Goal: Information Seeking & Learning: Find specific page/section

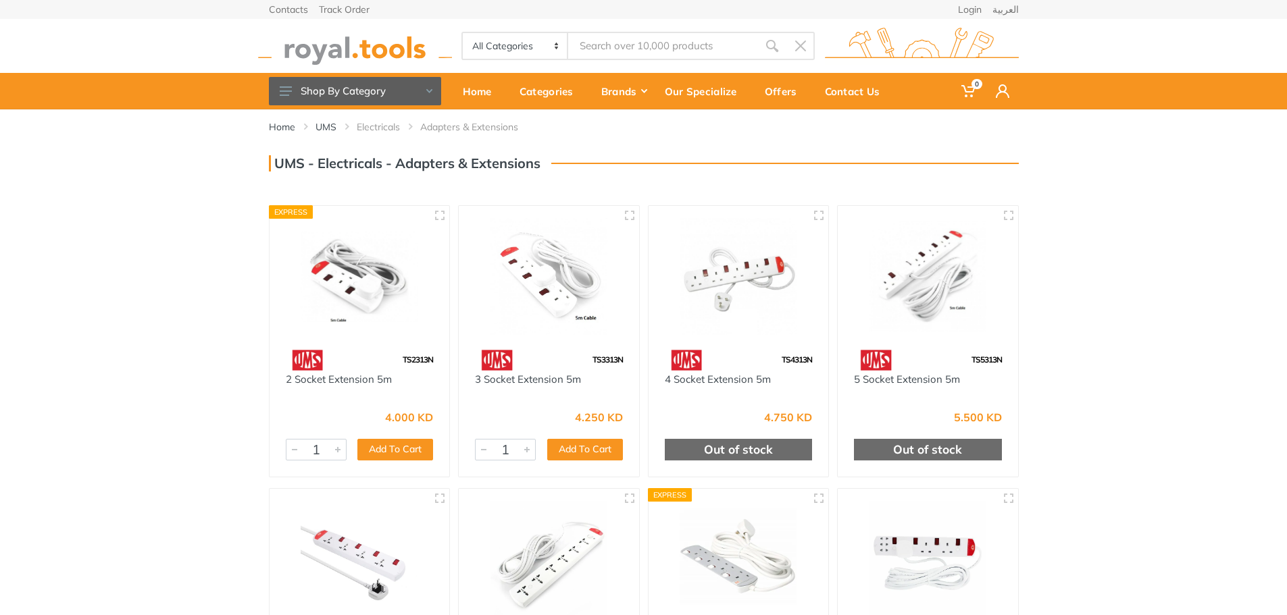
click at [607, 50] on input "Site search" at bounding box center [662, 46] width 189 height 28
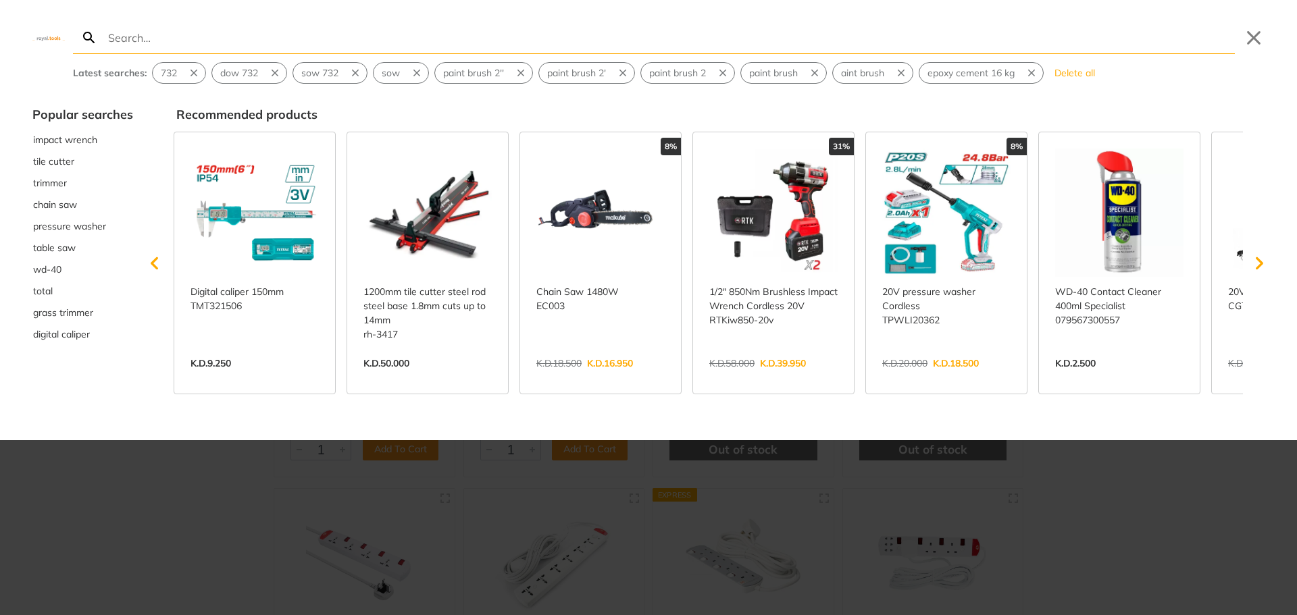
click at [103, 488] on div at bounding box center [648, 307] width 1297 height 615
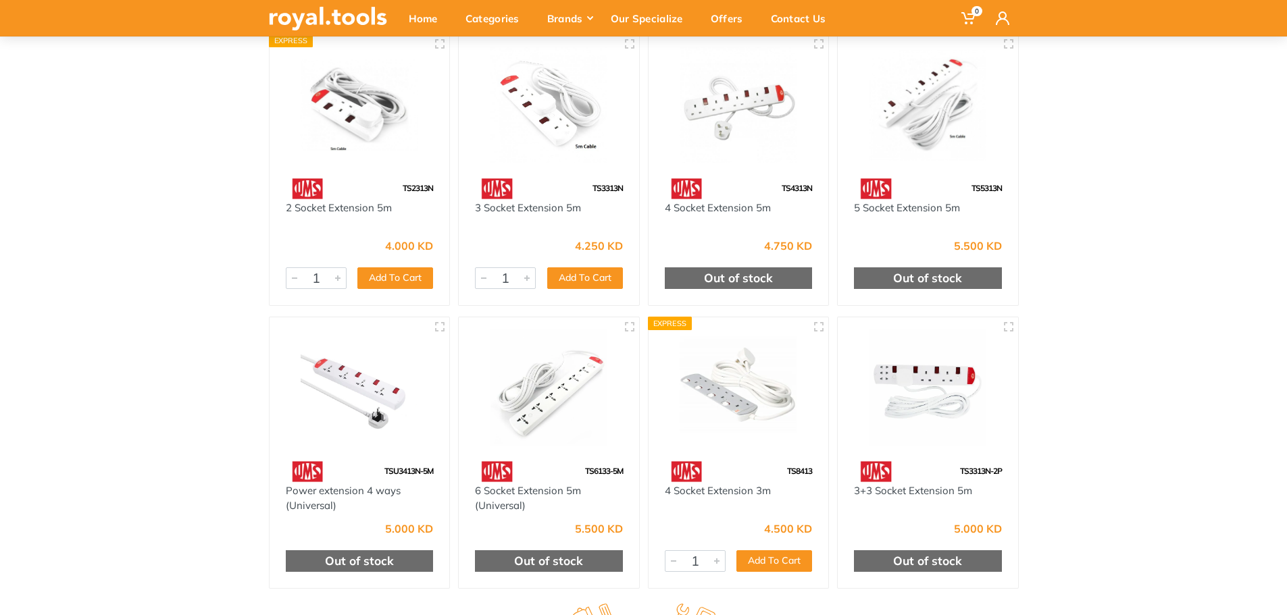
scroll to position [203, 0]
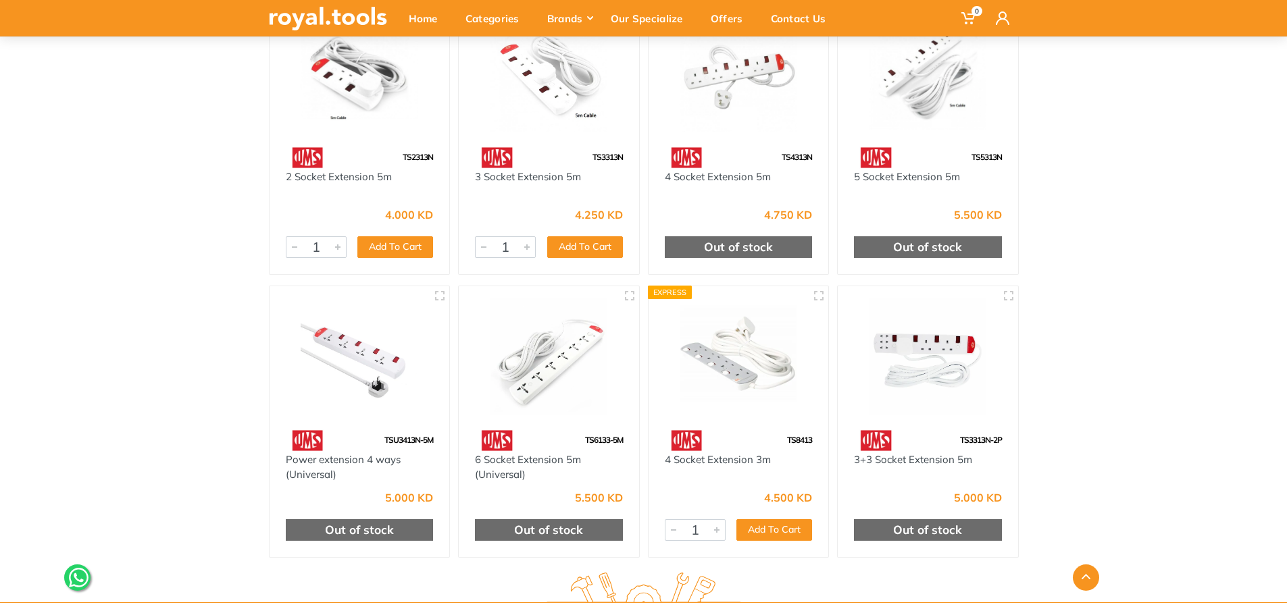
click at [711, 390] on img at bounding box center [739, 357] width 156 height 117
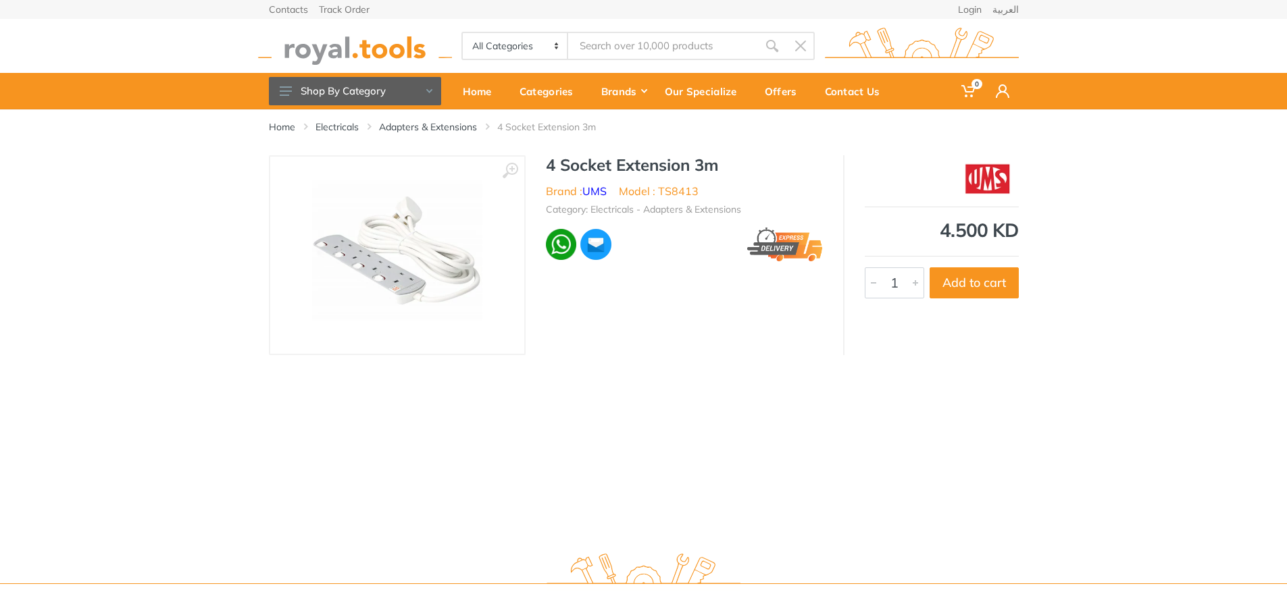
click at [372, 257] on img at bounding box center [397, 255] width 170 height 170
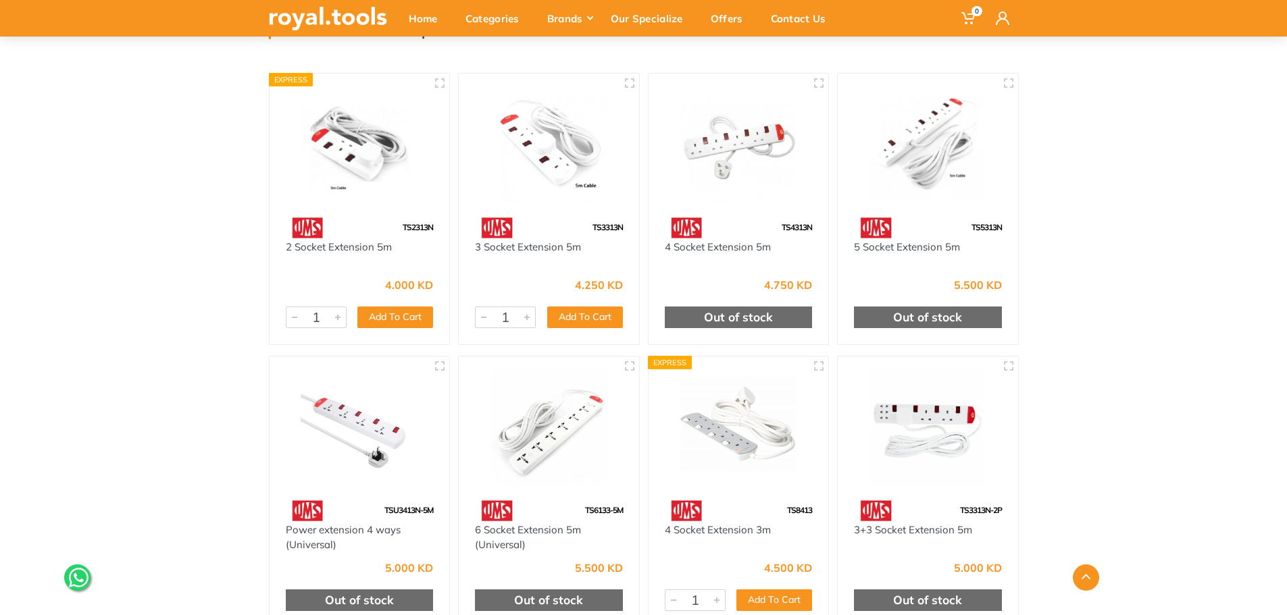
scroll to position [68, 0]
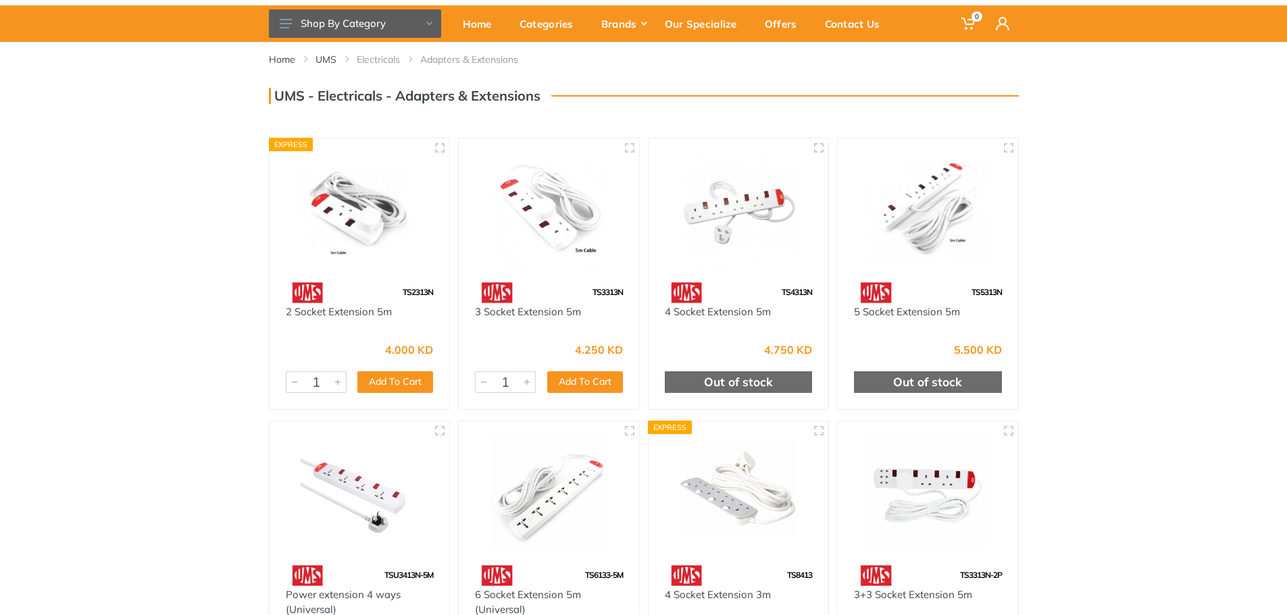
click at [336, 209] on img at bounding box center [360, 209] width 156 height 117
click at [559, 247] on img at bounding box center [549, 209] width 156 height 117
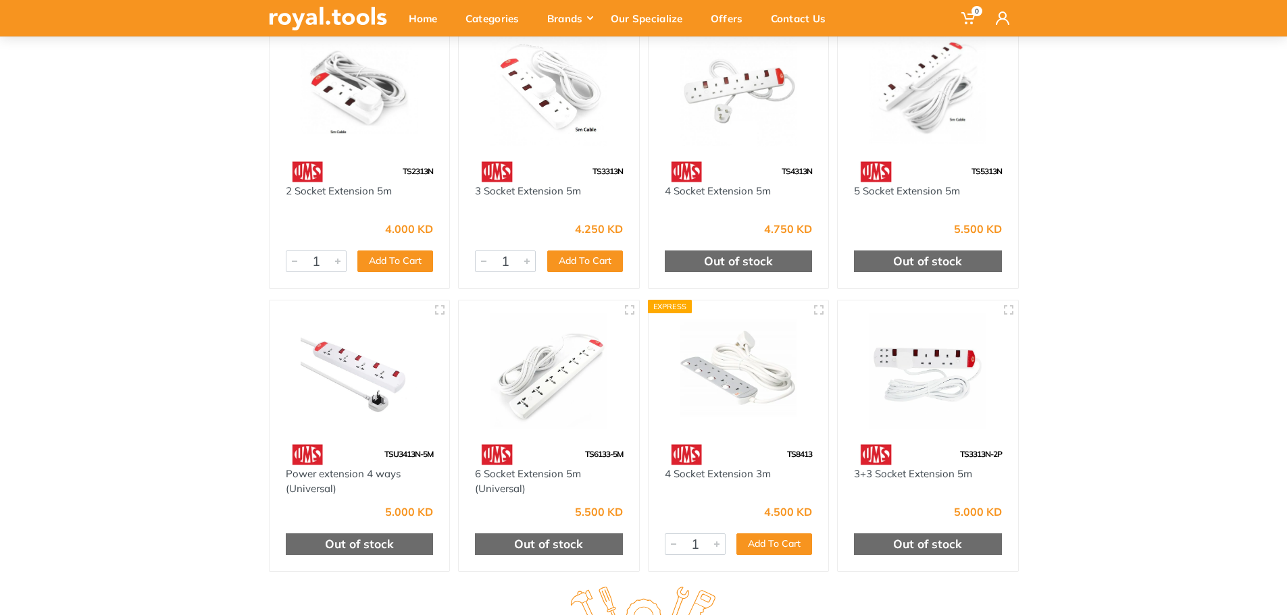
scroll to position [405, 0]
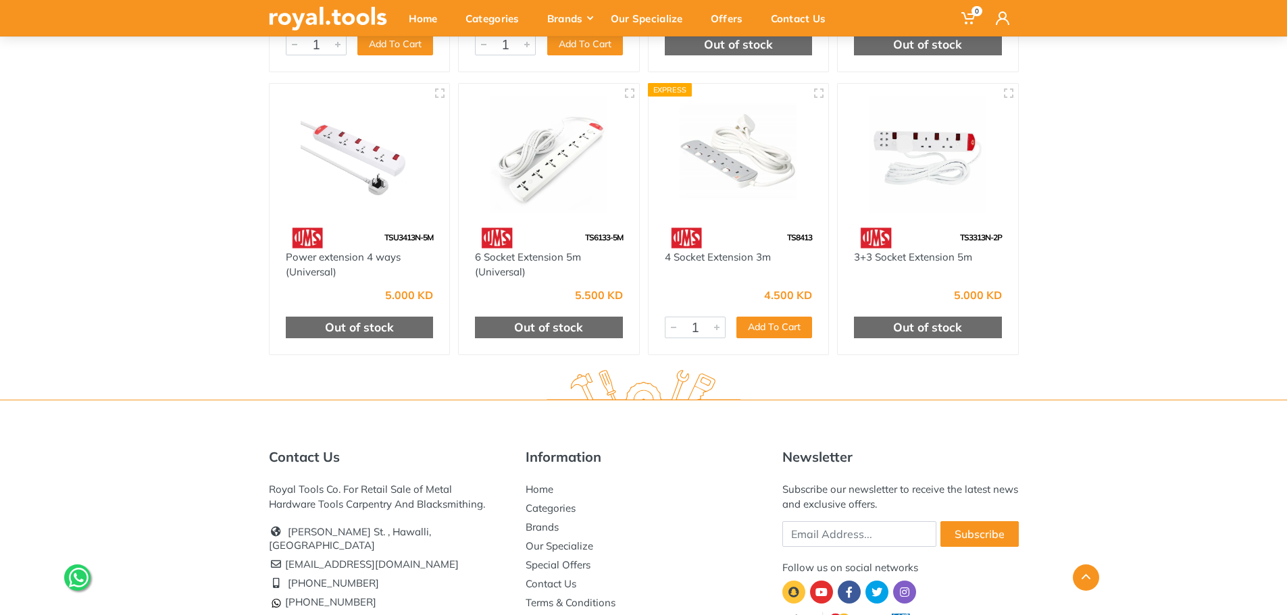
click at [713, 126] on img at bounding box center [739, 154] width 156 height 117
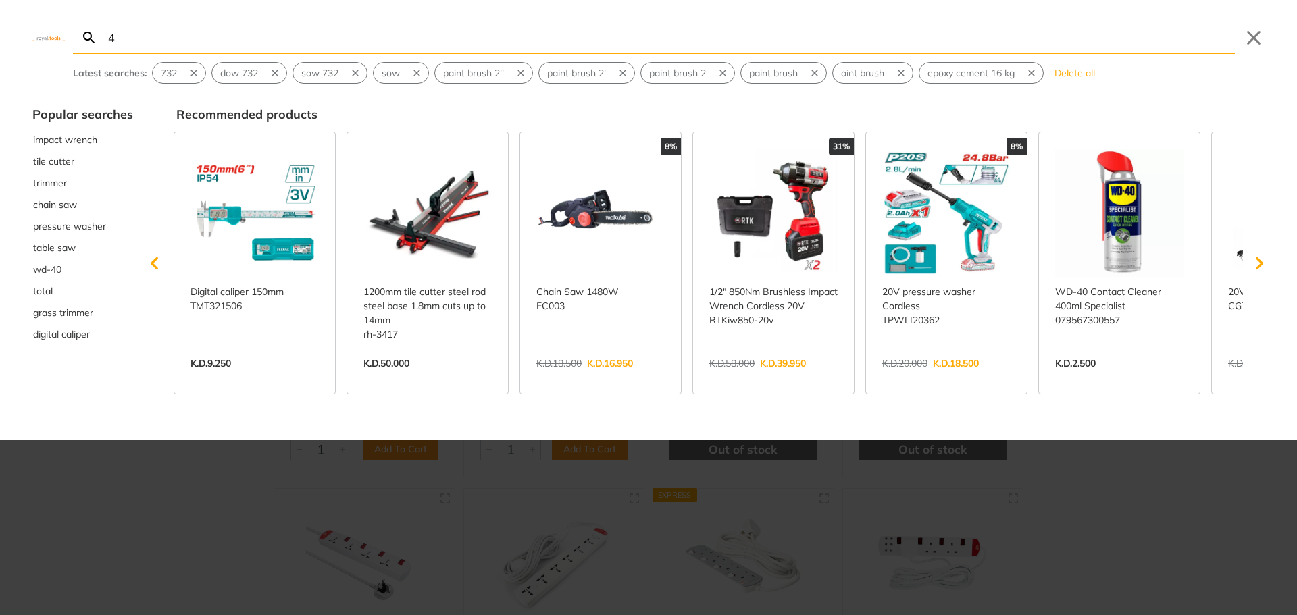
type input "4"
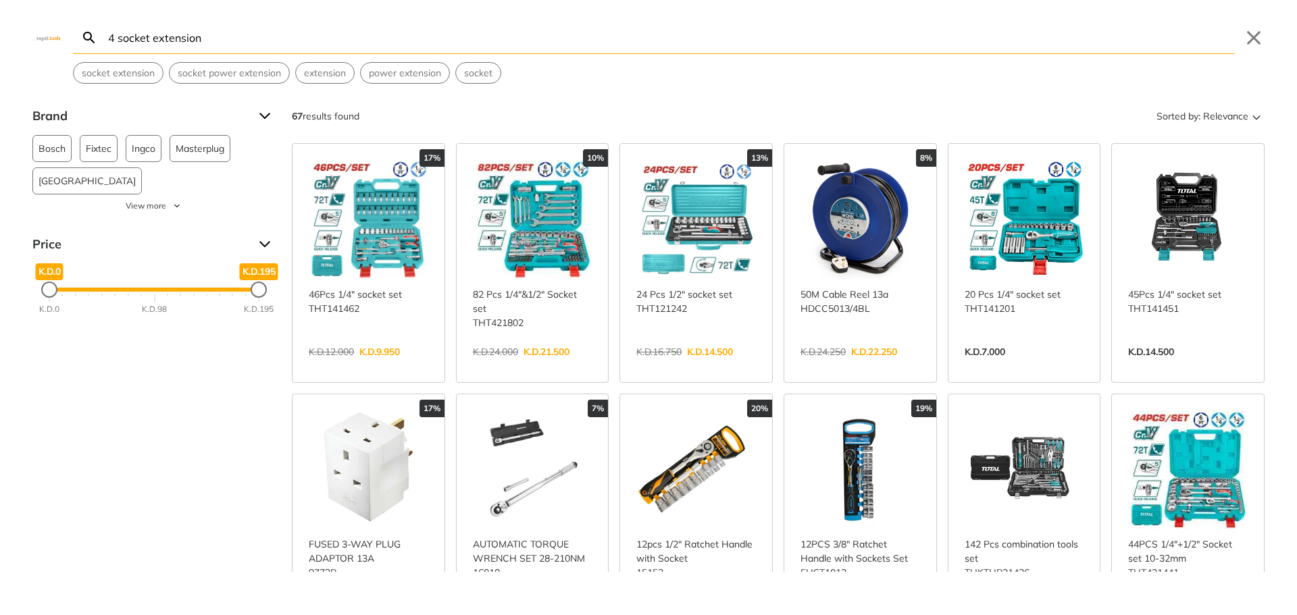
click at [212, 41] on input "4 socket extension" at bounding box center [670, 38] width 1130 height 32
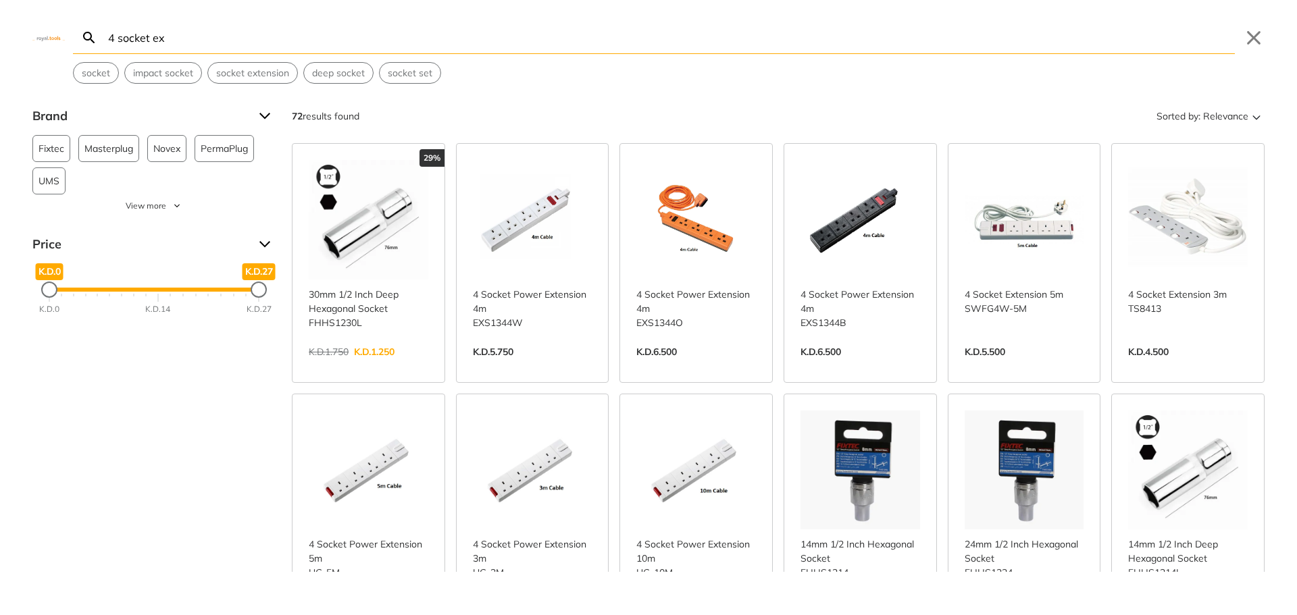
type input "4 socket ext"
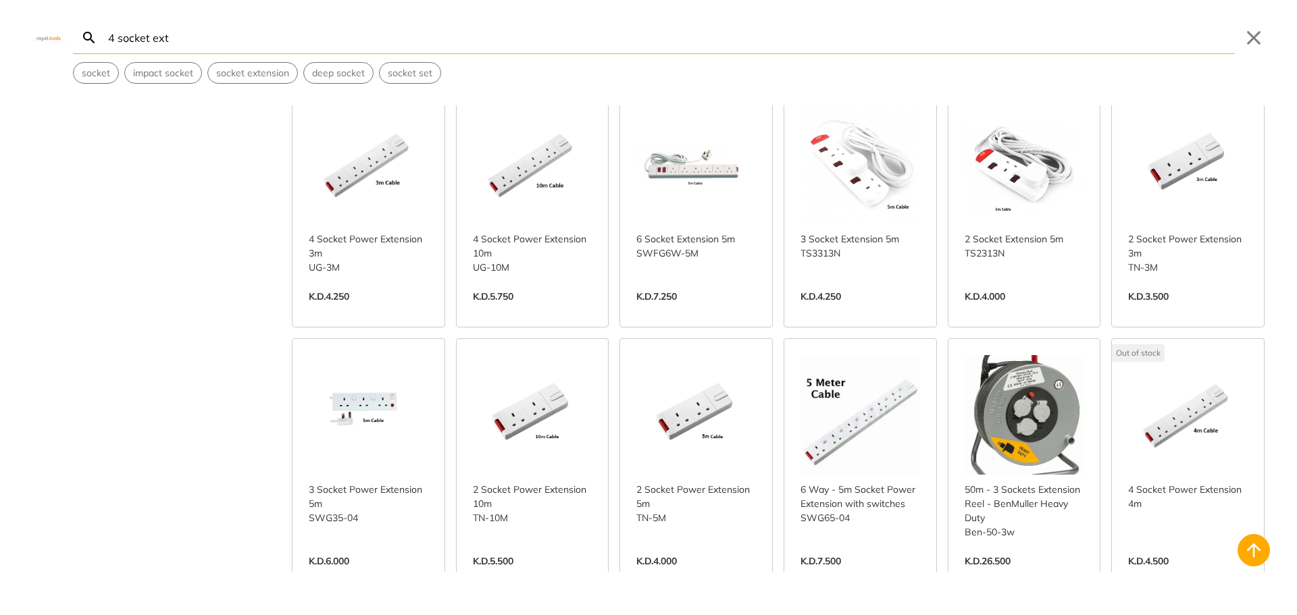
scroll to position [338, 0]
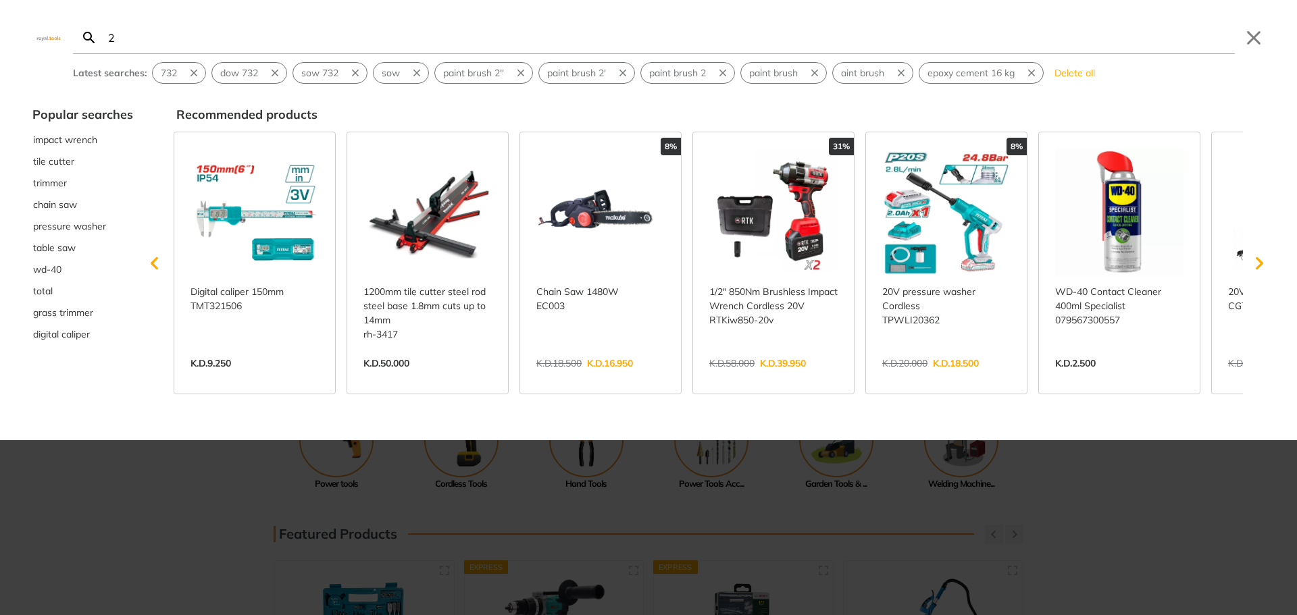
type input "24"
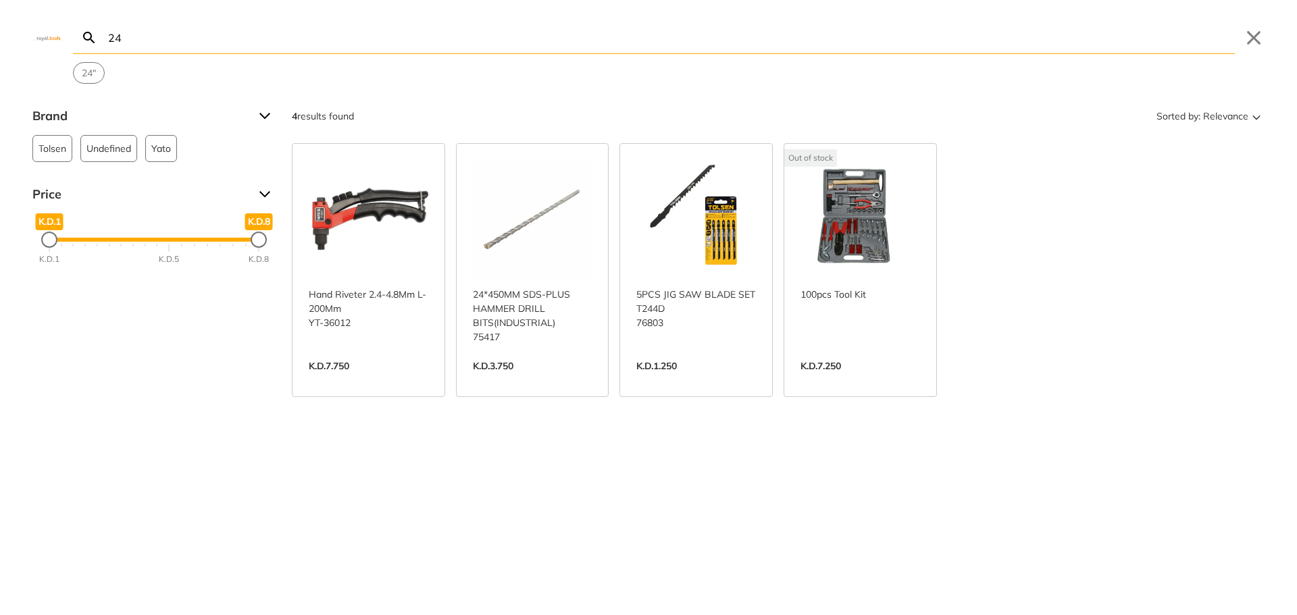
type input "2"
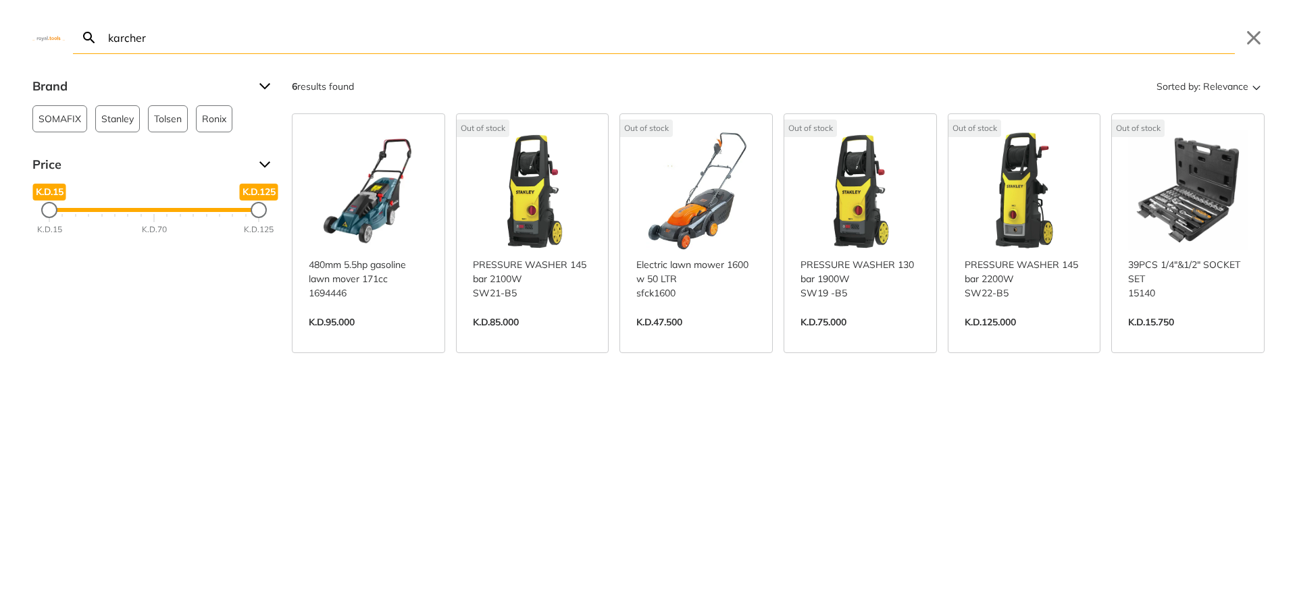
type input "karcher"
